Goal: Task Accomplishment & Management: Use online tool/utility

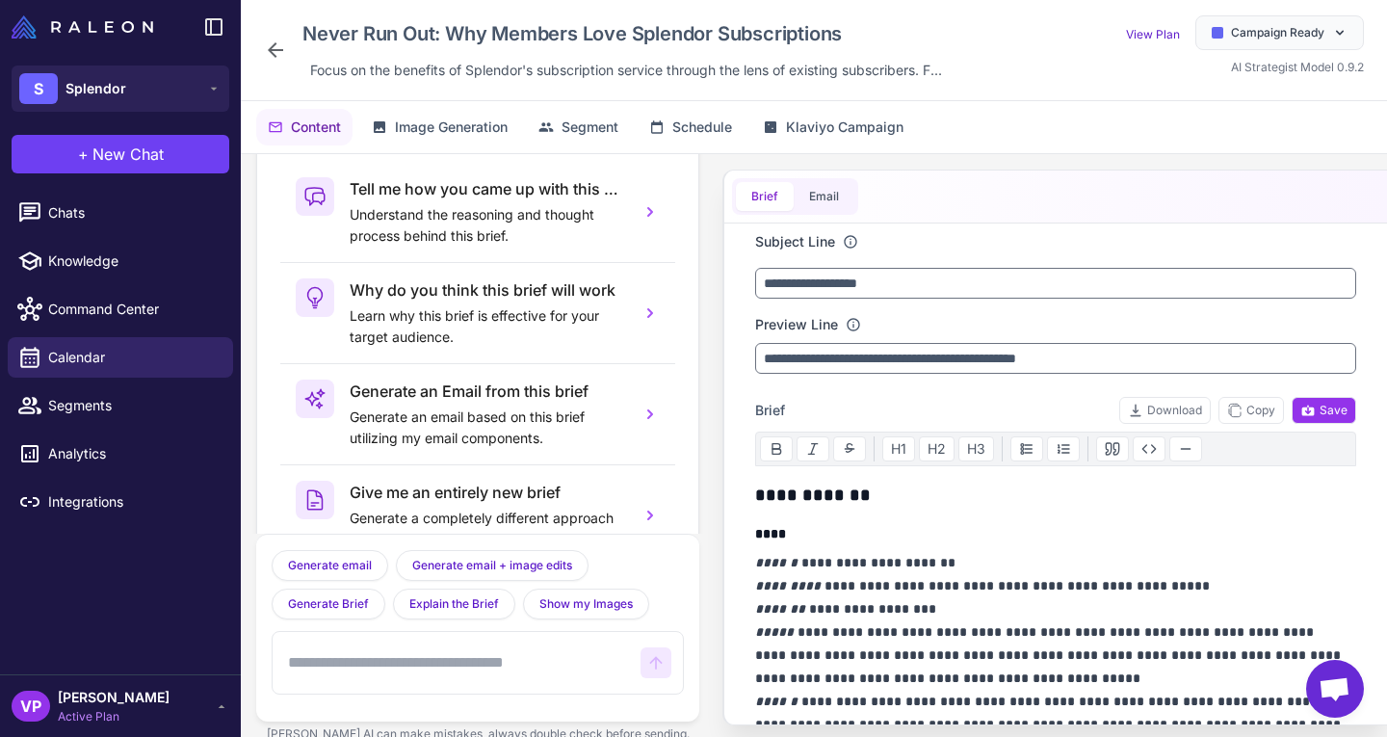
click at [276, 37] on div "Never Run Out: Why Members Love Splendor Subscriptions Focus on the benefits of…" at bounding box center [607, 49] width 686 height 69
click at [200, 79] on button "S Splendor" at bounding box center [121, 88] width 218 height 46
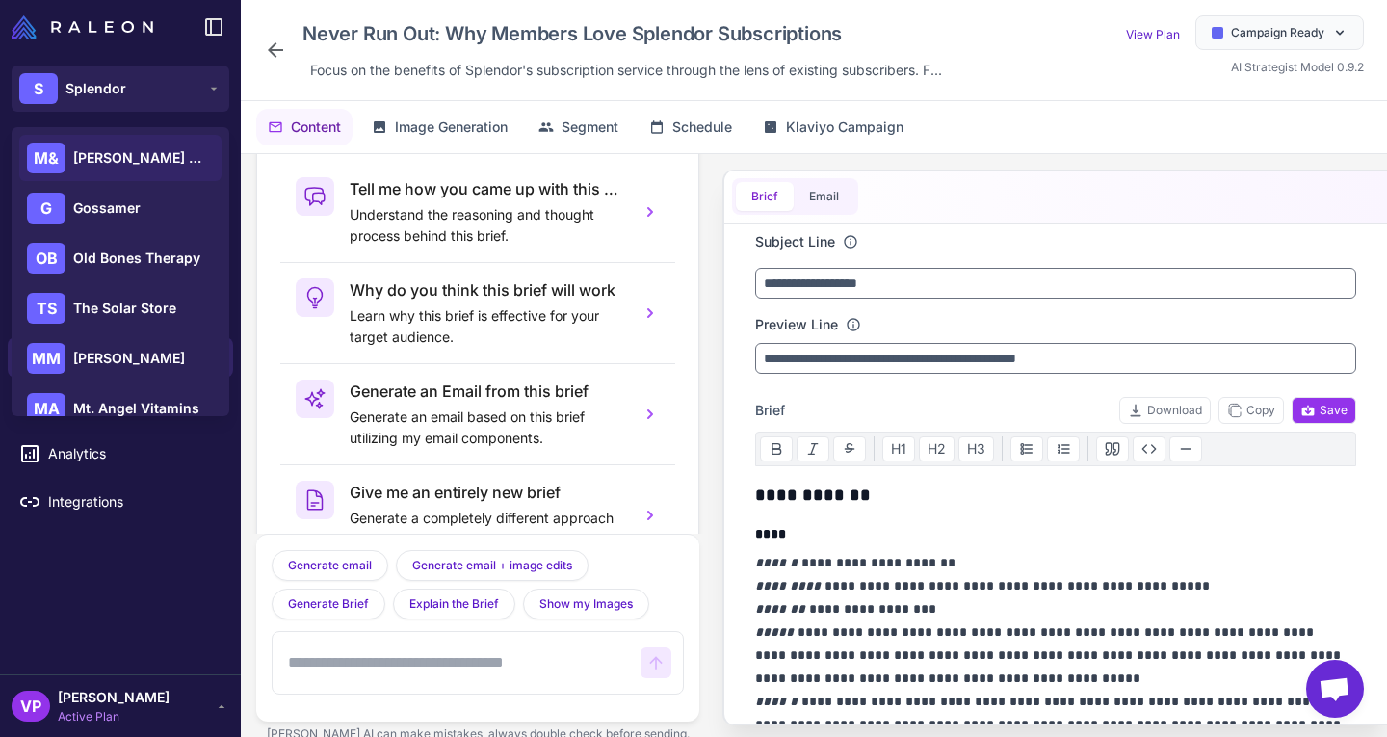
click at [158, 185] on div "M& Mary & Jane" at bounding box center [120, 208] width 202 height 46
click at [176, 185] on div "M& Mary & Jane" at bounding box center [120, 208] width 202 height 46
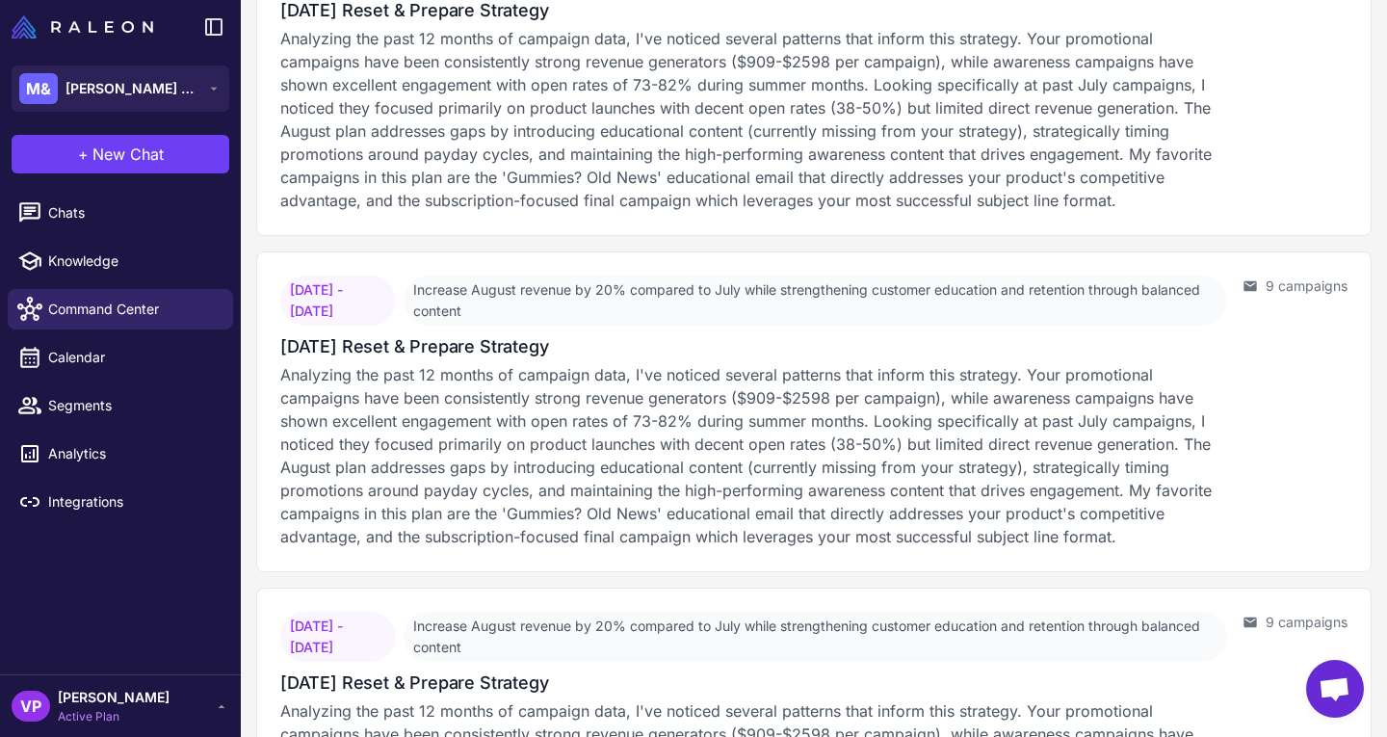
scroll to position [2401, 0]
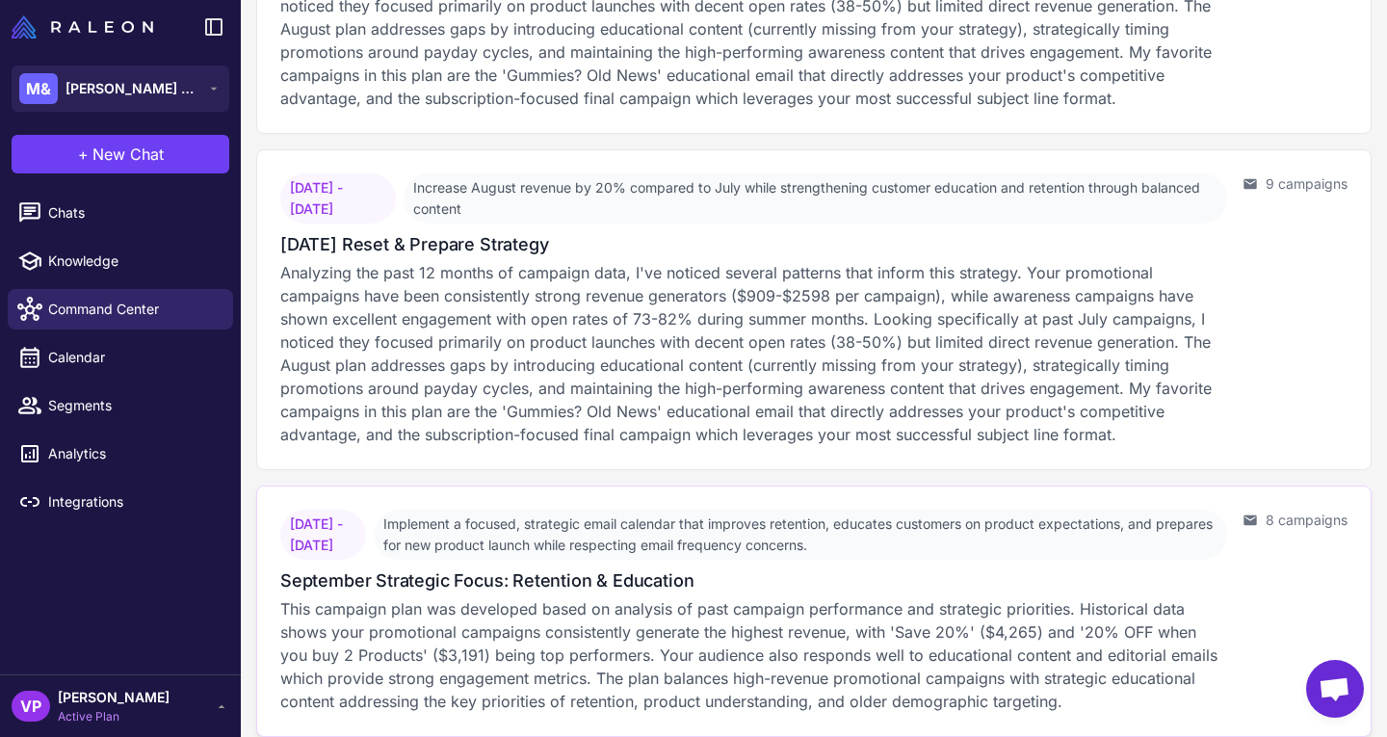
drag, startPoint x: 747, startPoint y: 586, endPoint x: 702, endPoint y: 571, distance: 47.8
click at [702, 571] on div "September 2, 2025 - September 30, 2025 Implement a focused, strategic email cal…" at bounding box center [753, 610] width 947 height 203
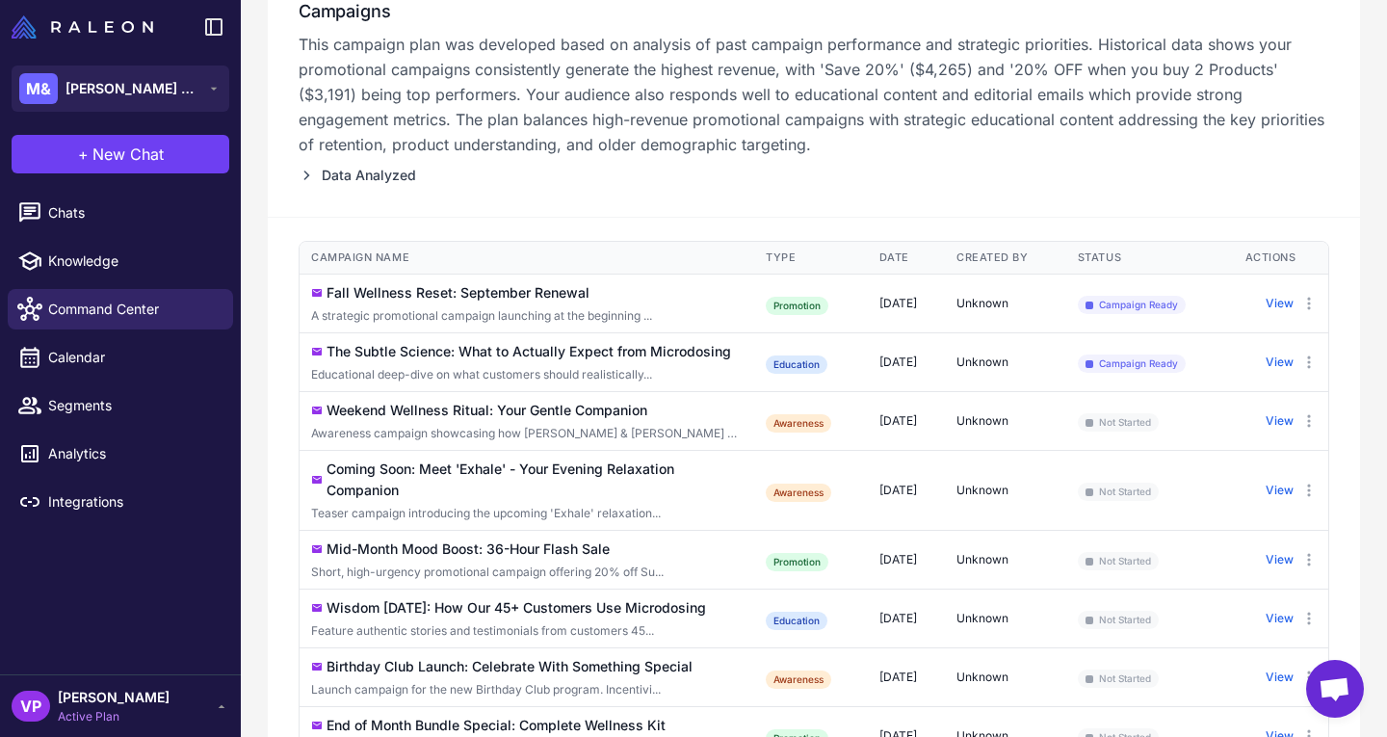
scroll to position [283, 0]
click at [1265, 300] on button "View" at bounding box center [1279, 302] width 28 height 17
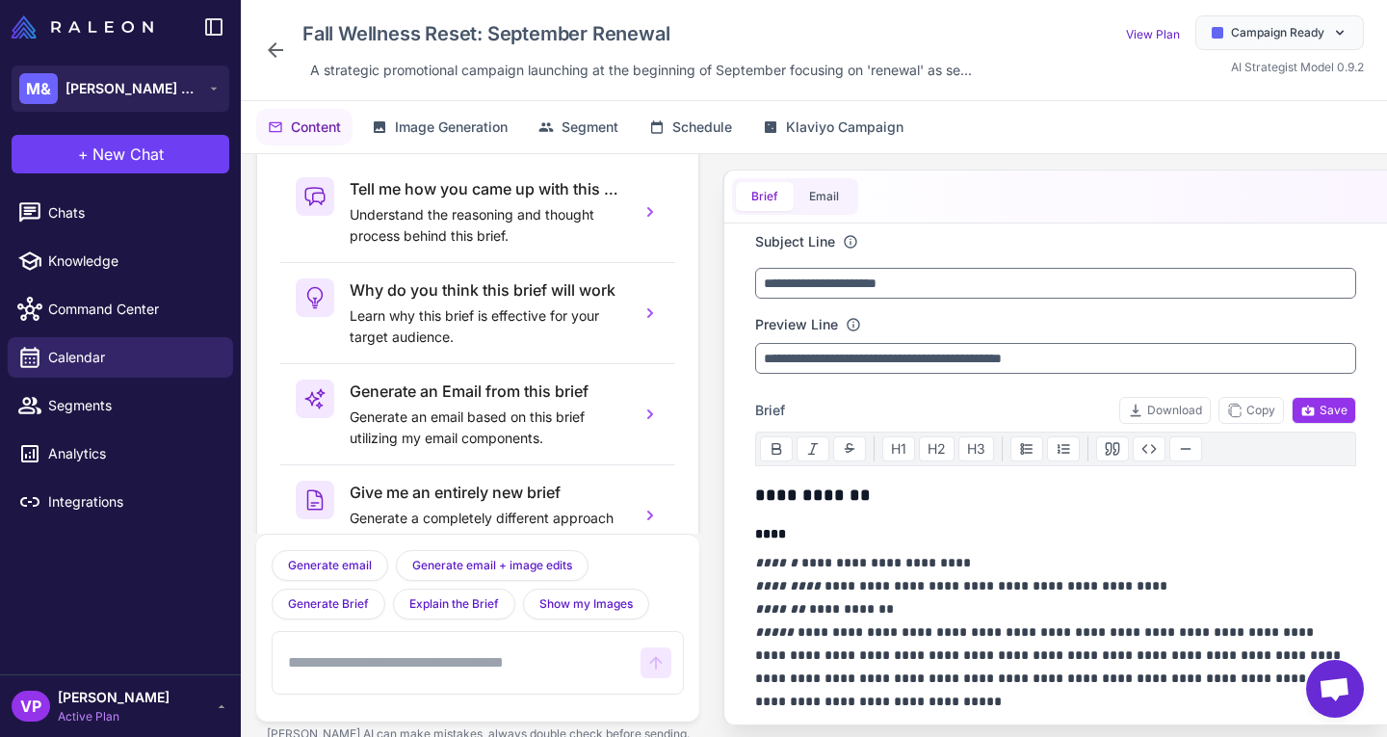
scroll to position [78, 0]
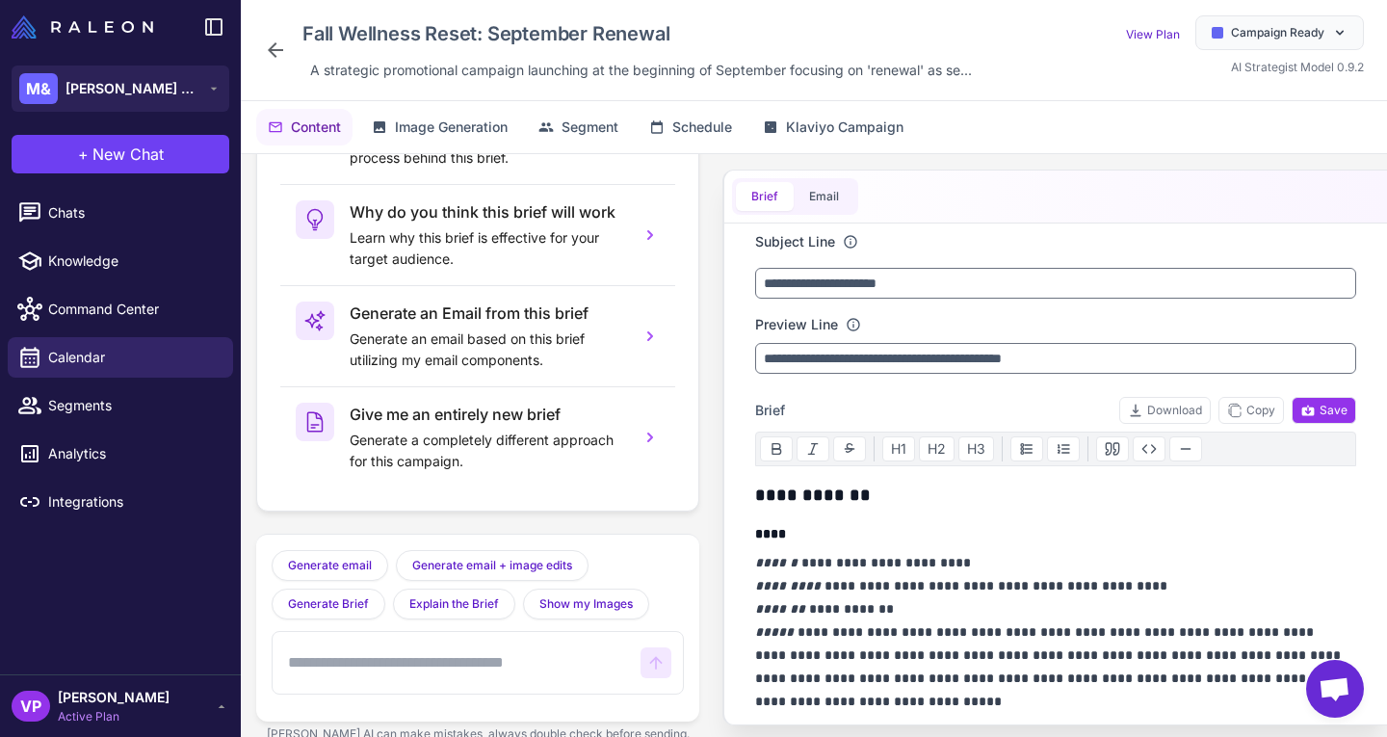
click at [282, 55] on icon at bounding box center [275, 50] width 23 height 23
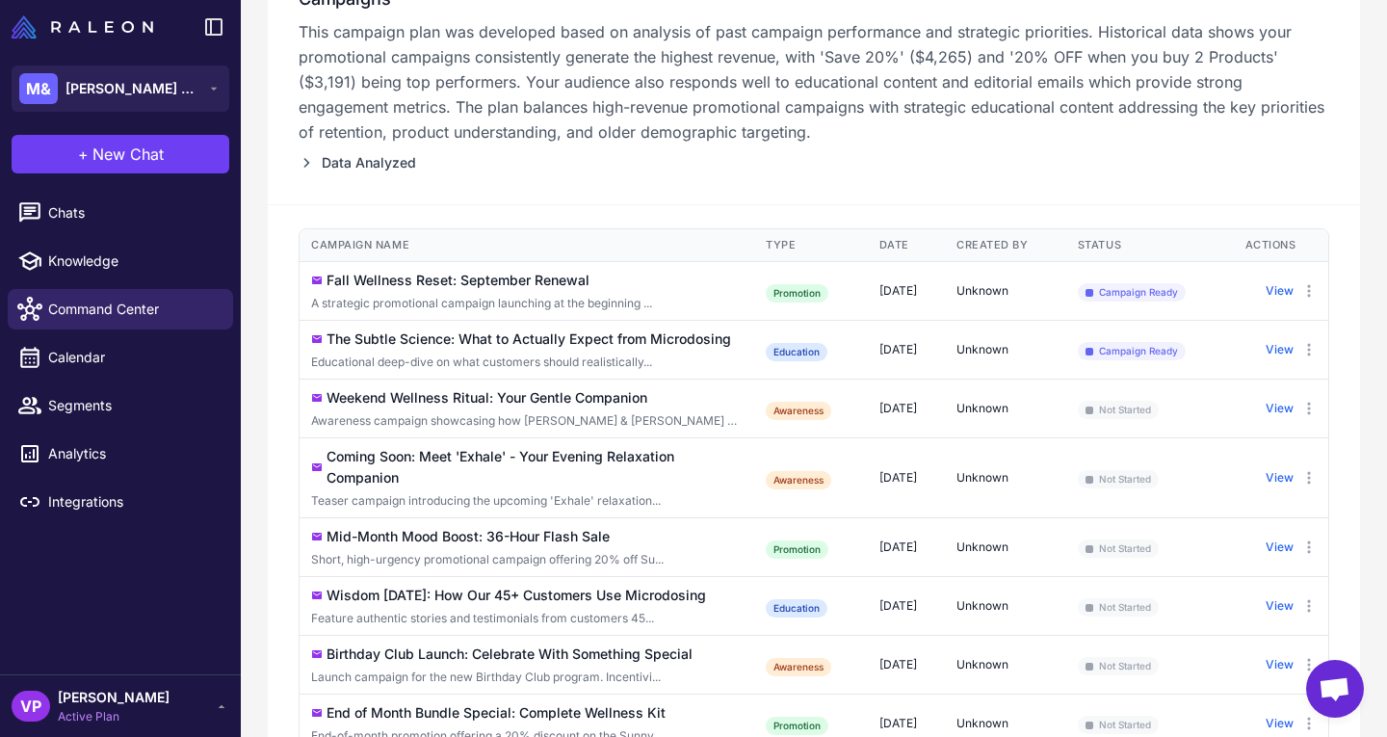
scroll to position [294, 0]
click at [1265, 284] on button "View" at bounding box center [1279, 291] width 28 height 17
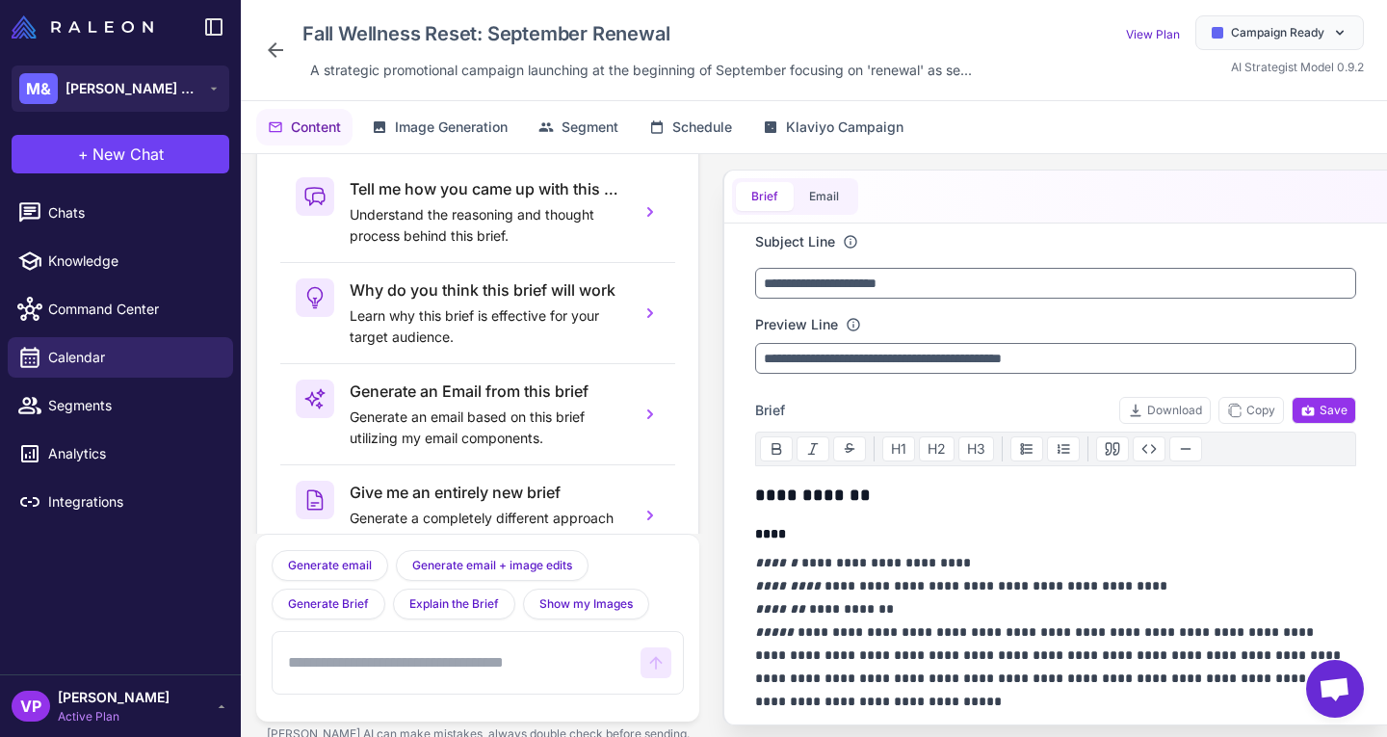
scroll to position [78, 0]
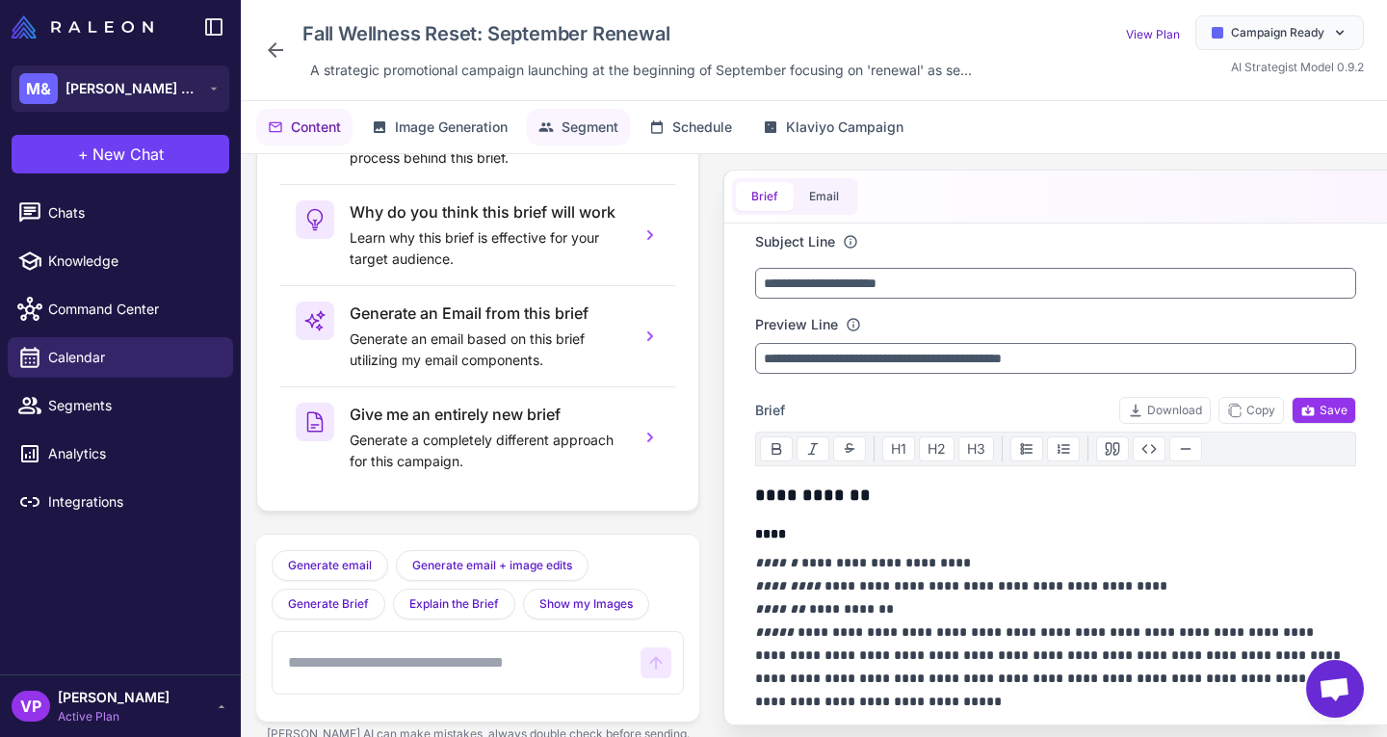
click at [611, 133] on span "Segment" at bounding box center [589, 127] width 57 height 21
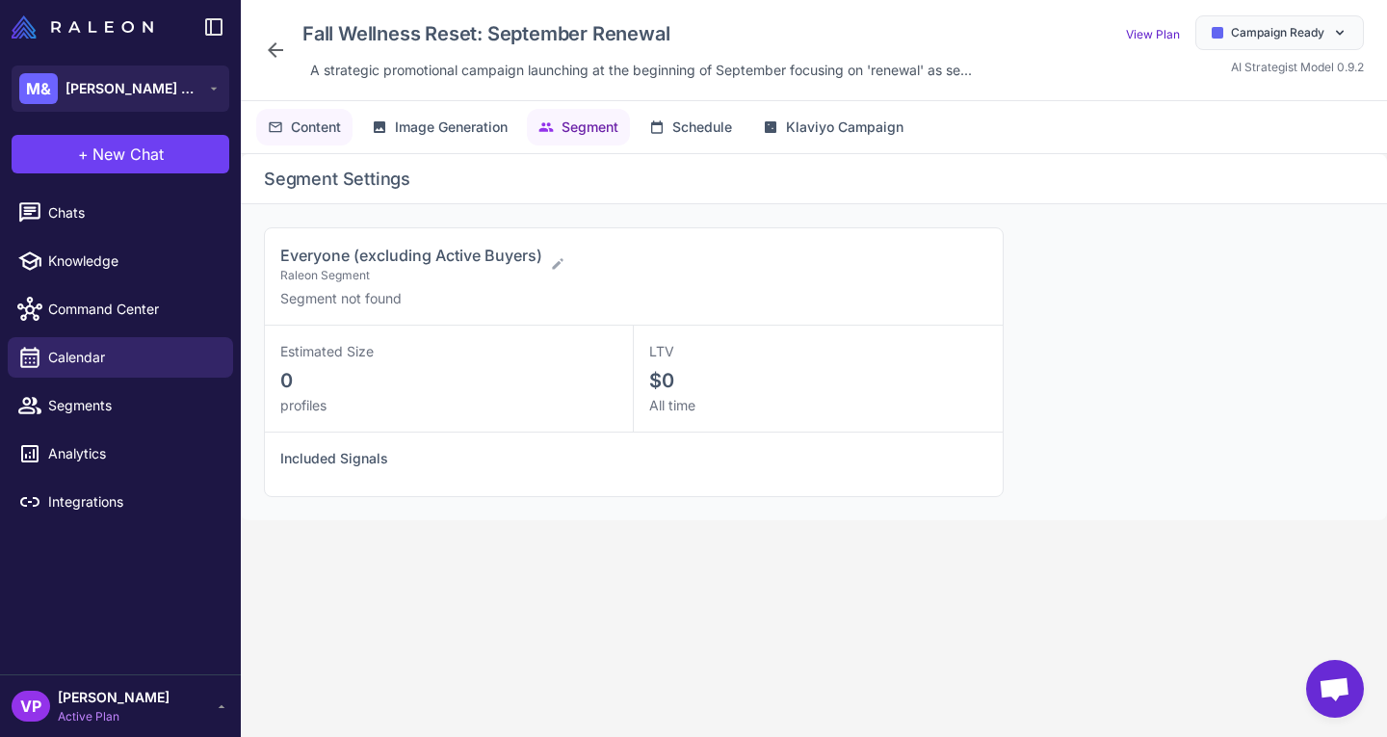
click at [325, 137] on span "Content" at bounding box center [316, 127] width 50 height 21
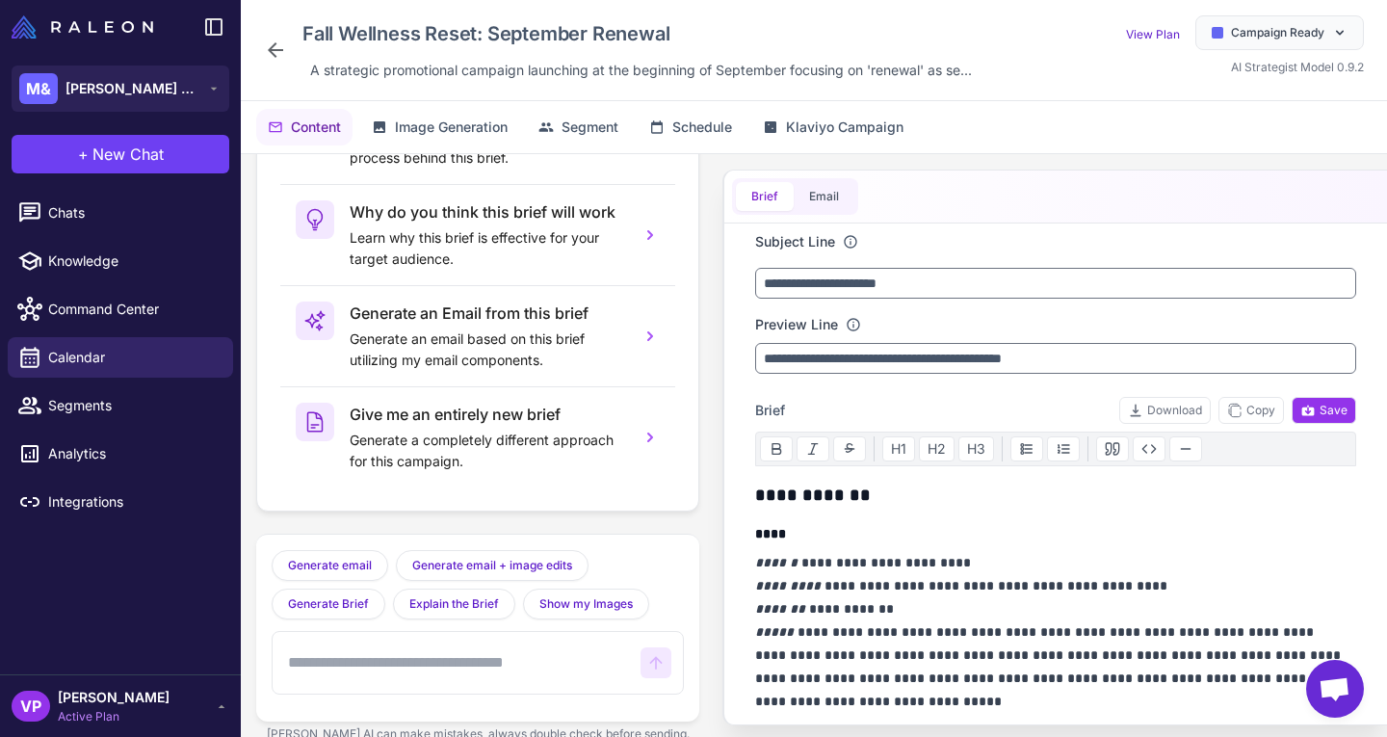
click at [281, 62] on div "Fall Wellness Reset: September Renewal A strategic promotional campaign launchi…" at bounding box center [621, 49] width 715 height 69
click at [273, 49] on icon at bounding box center [275, 49] width 15 height 15
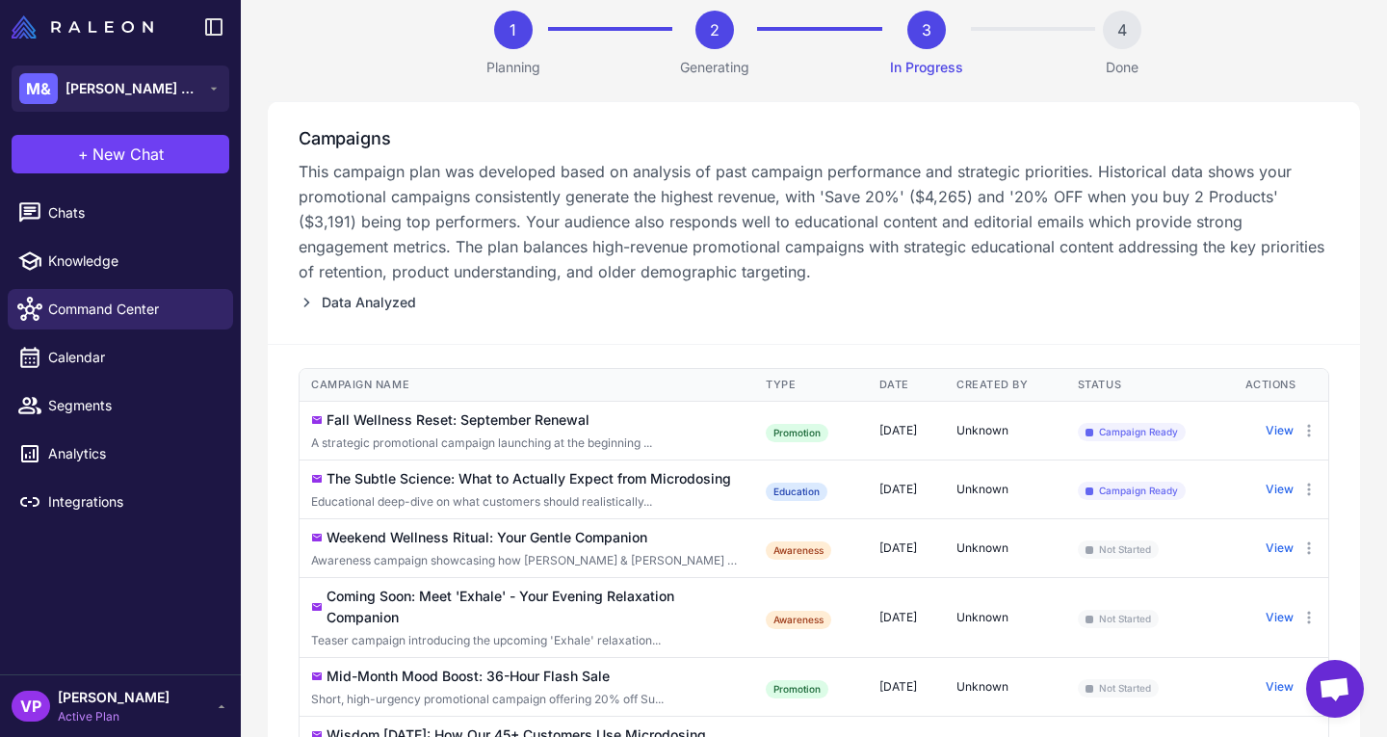
scroll to position [157, 0]
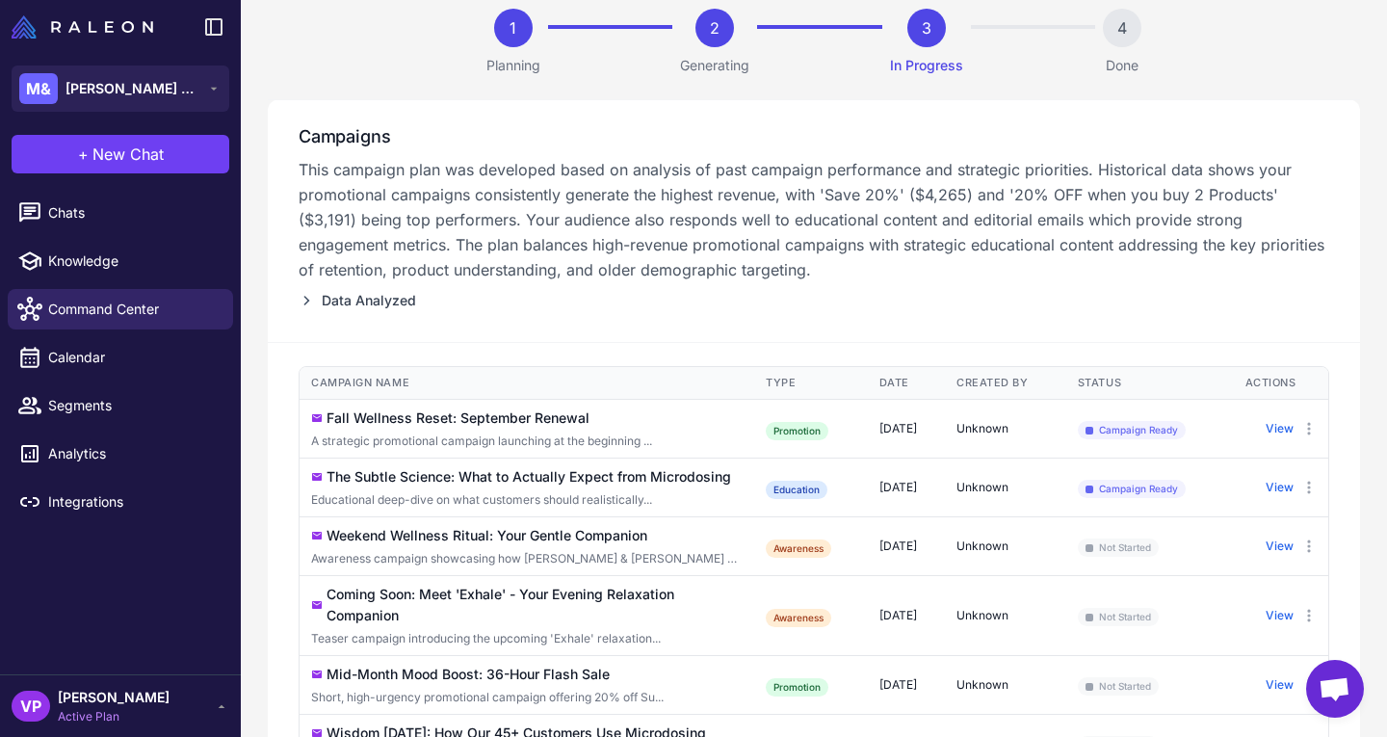
drag, startPoint x: 866, startPoint y: 324, endPoint x: 756, endPoint y: 287, distance: 115.7
click at [756, 287] on div "Campaigns This campaign plan was developed based on analysis of past campaign p…" at bounding box center [814, 221] width 1092 height 244
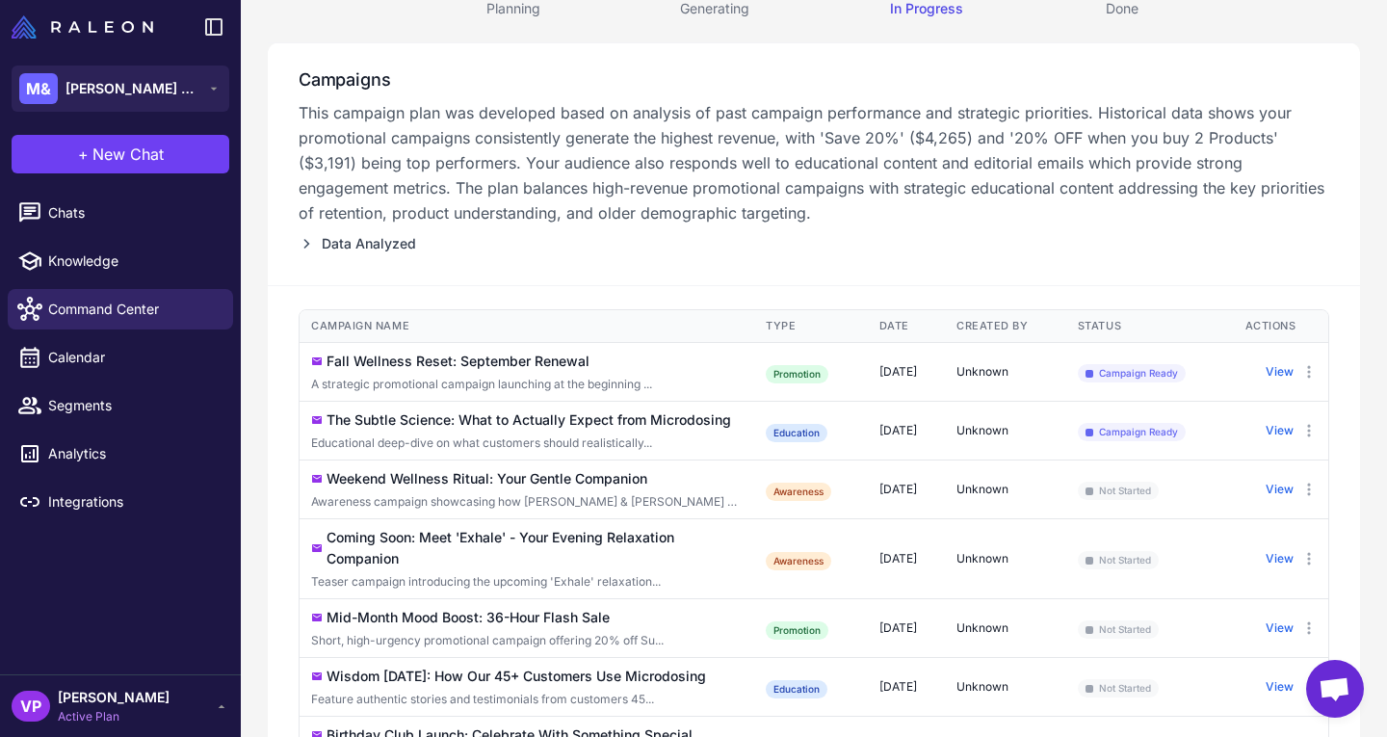
scroll to position [222, 0]
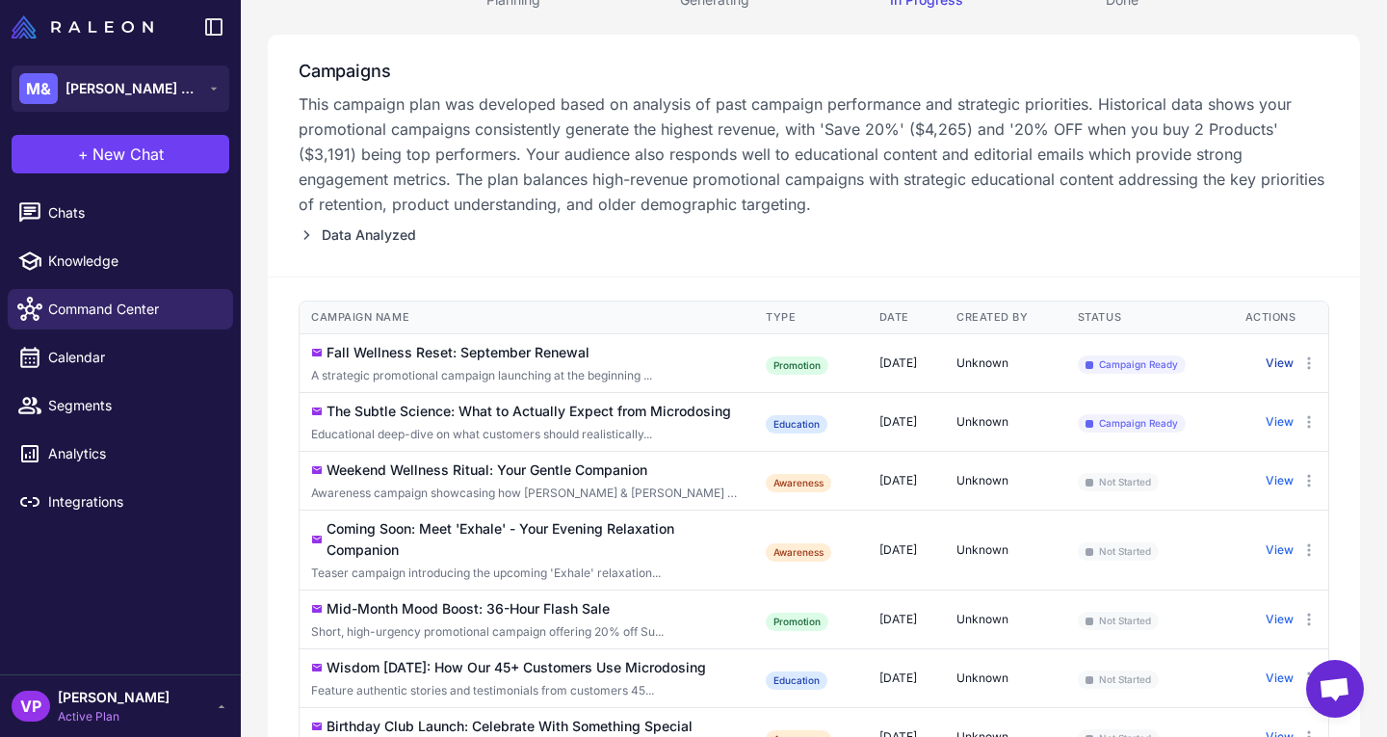
click at [1270, 363] on button "View" at bounding box center [1279, 362] width 28 height 17
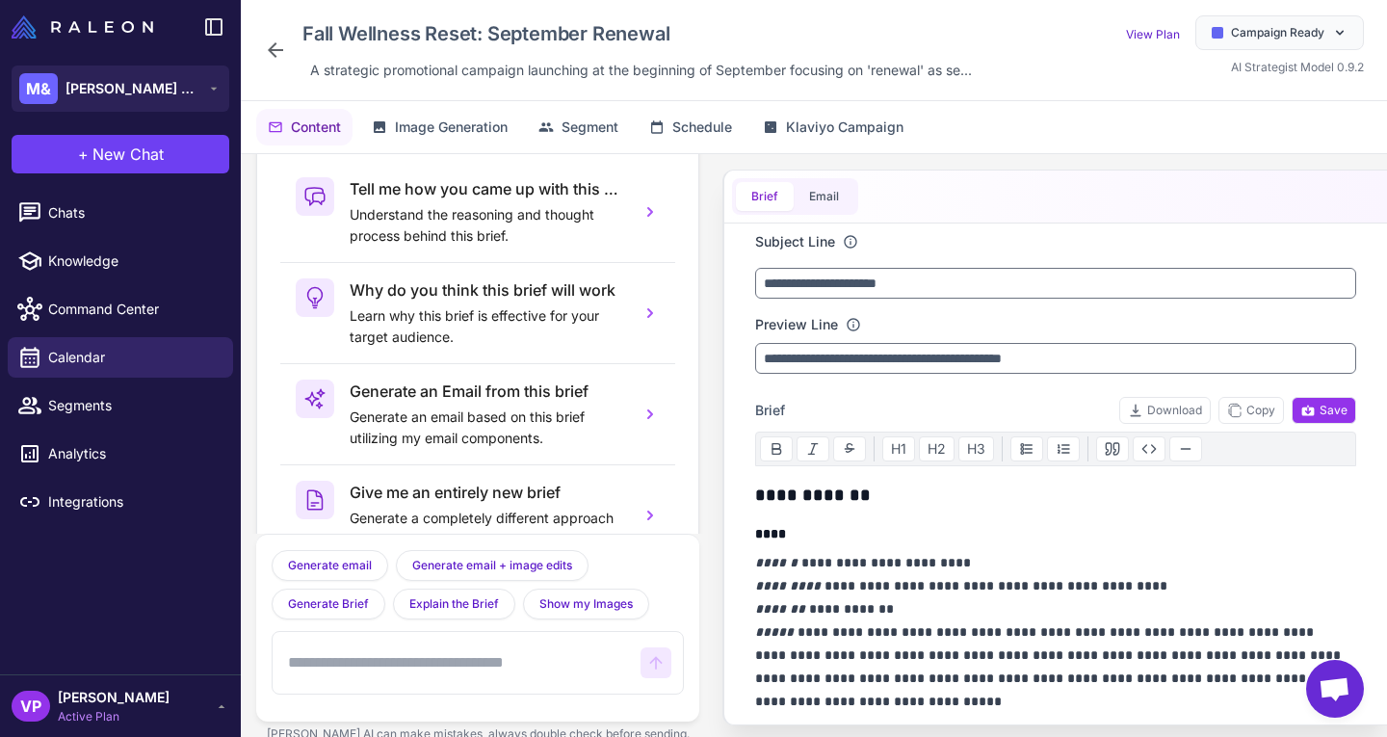
click at [289, 45] on div "Fall Wellness Reset: September Renewal A strategic promotional campaign launchi…" at bounding box center [621, 49] width 715 height 69
click at [279, 47] on icon at bounding box center [275, 50] width 23 height 23
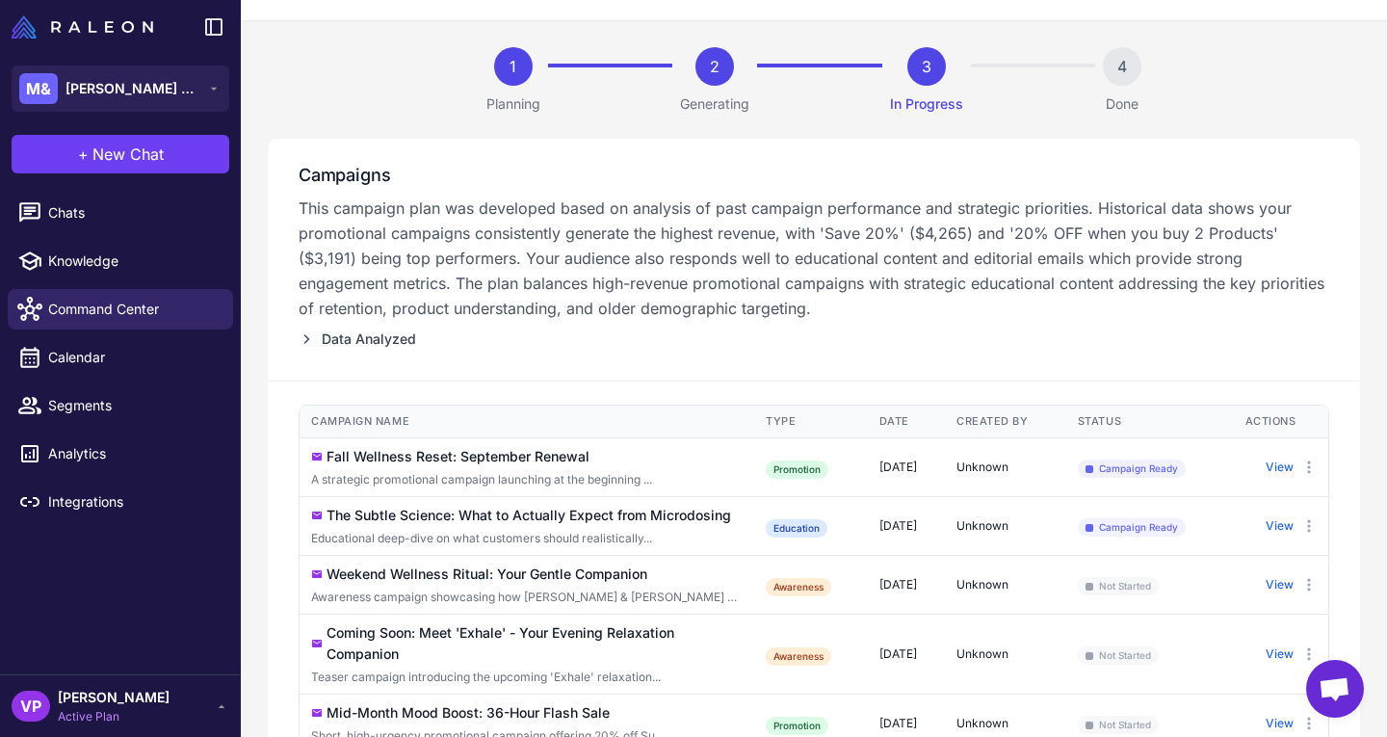
scroll to position [119, 0]
click at [596, 456] on div "Fall Wellness Reset: September Renewal" at bounding box center [526, 455] width 431 height 21
